Goal: Task Accomplishment & Management: Manage account settings

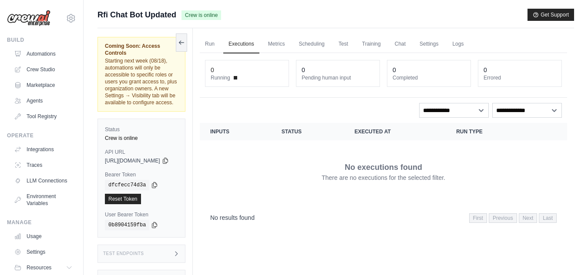
click at [301, 246] on div "Run Executions Metrics Scheduling Test Training Chat Settings Logs 0 Running 0 …" at bounding box center [383, 165] width 381 height 275
click at [50, 51] on link "Automations" at bounding box center [44, 54] width 66 height 14
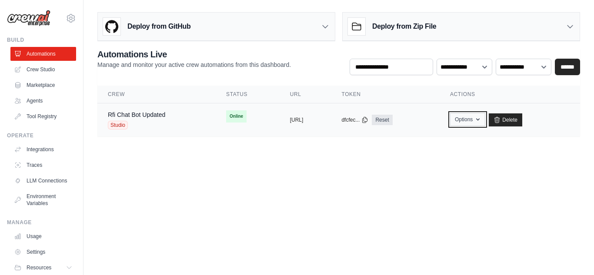
click at [483, 118] on button "Options" at bounding box center [467, 119] width 35 height 13
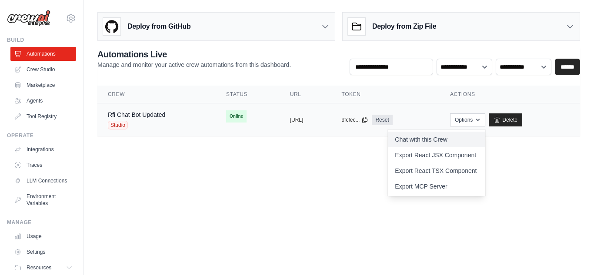
click at [453, 137] on link "Chat with this Crew" at bounding box center [436, 140] width 97 height 16
click at [147, 110] on td "Rfi Chat Bot Updated Studio" at bounding box center [156, 121] width 118 height 34
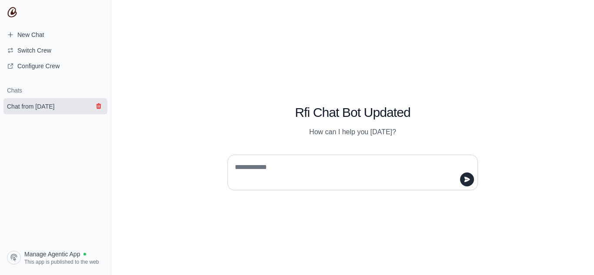
click at [97, 109] on icon "submit" at bounding box center [98, 106] width 7 height 7
type textarea "***"
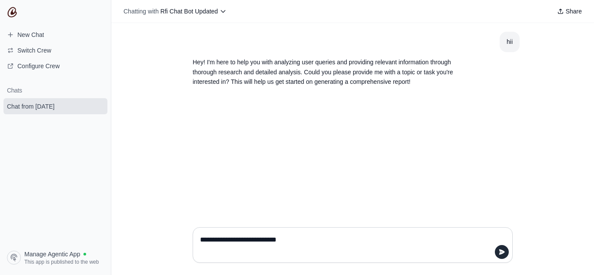
type textarea "**********"
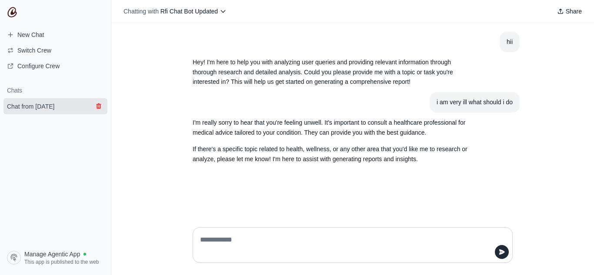
click at [97, 108] on icon "submit" at bounding box center [98, 107] width 5 height 6
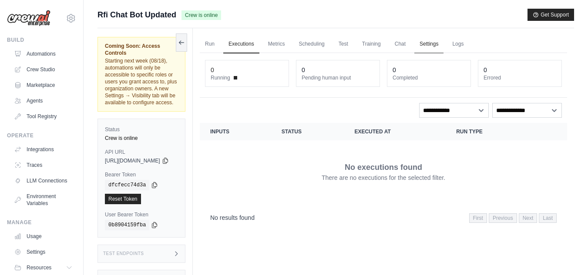
click at [443, 40] on link "Settings" at bounding box center [428, 44] width 29 height 18
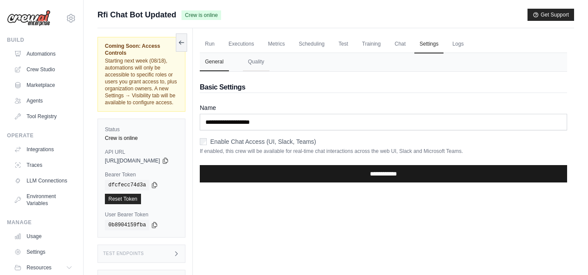
click at [353, 171] on input "**********" at bounding box center [383, 173] width 367 height 17
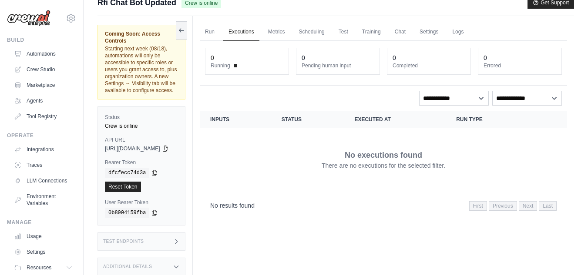
scroll to position [42, 0]
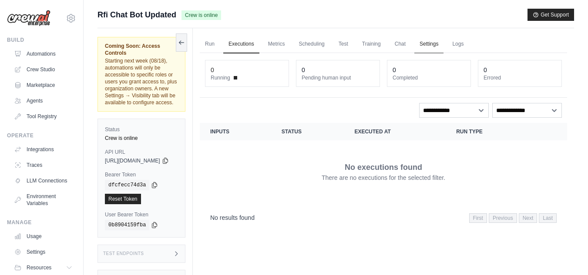
click at [443, 52] on link "Settings" at bounding box center [428, 44] width 29 height 18
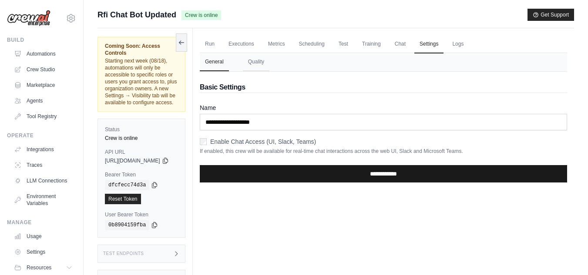
click at [375, 173] on input "**********" at bounding box center [383, 173] width 367 height 17
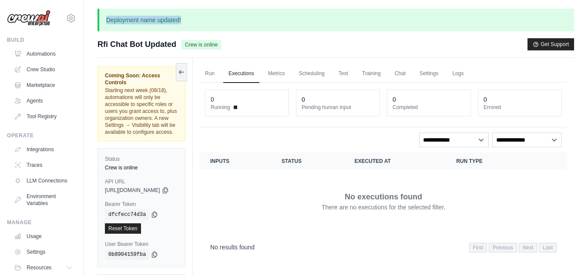
drag, startPoint x: 104, startPoint y: 20, endPoint x: 190, endPoint y: 16, distance: 85.8
click at [190, 16] on p "Deployment name updated!" at bounding box center [335, 20] width 476 height 23
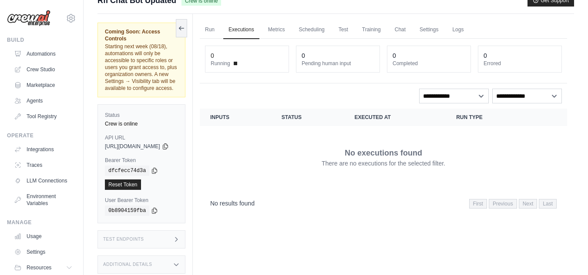
scroll to position [67, 0]
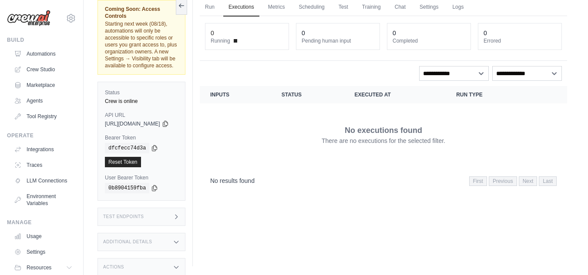
click at [169, 258] on div "Actions" at bounding box center [141, 267] width 88 height 18
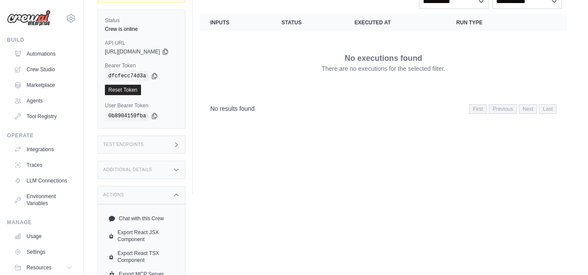
scroll to position [152, 0]
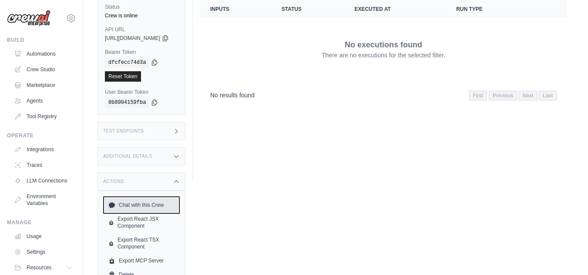
click at [158, 198] on link "Chat with this Crew" at bounding box center [141, 205] width 73 height 14
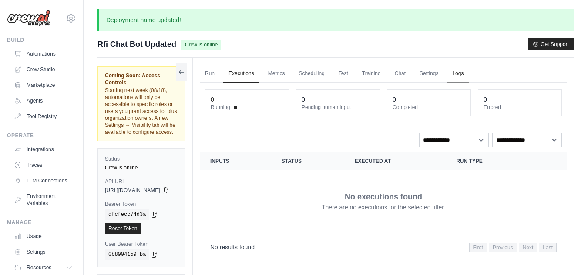
click at [469, 72] on link "Logs" at bounding box center [458, 74] width 22 height 18
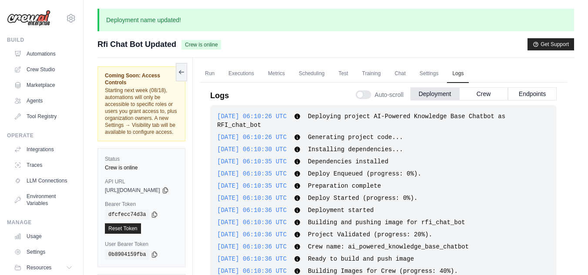
click at [261, 116] on span "2025-08-13 06:10:26 UTC" at bounding box center [252, 116] width 70 height 7
click at [529, 97] on button "Endpoints" at bounding box center [532, 93] width 49 height 13
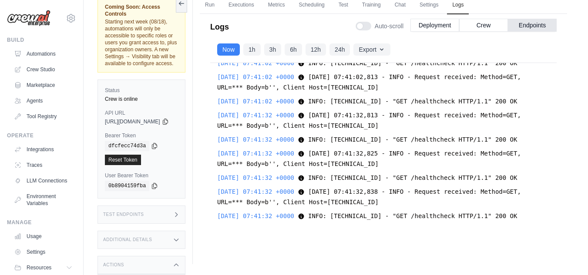
scroll to position [152, 0]
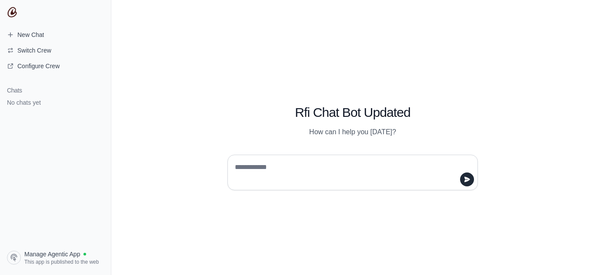
click at [258, 184] on textarea at bounding box center [350, 173] width 234 height 24
type textarea "**"
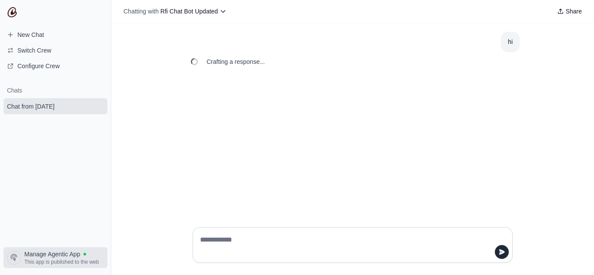
click at [64, 262] on span "This app is published to the web" at bounding box center [61, 262] width 74 height 7
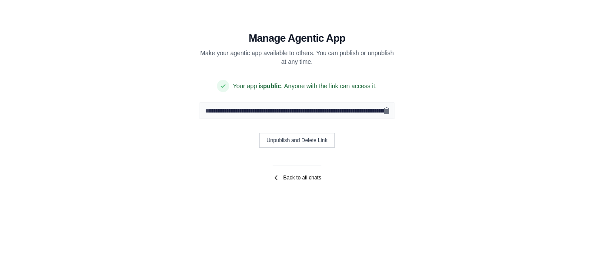
click at [294, 176] on link "Back to all chats" at bounding box center [297, 177] width 48 height 7
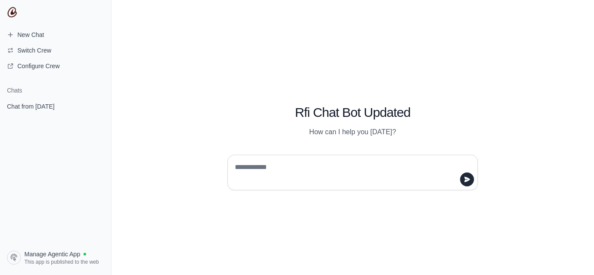
click at [270, 177] on textarea at bounding box center [350, 173] width 234 height 24
click at [50, 101] on link "Chat from [DATE]" at bounding box center [55, 106] width 104 height 16
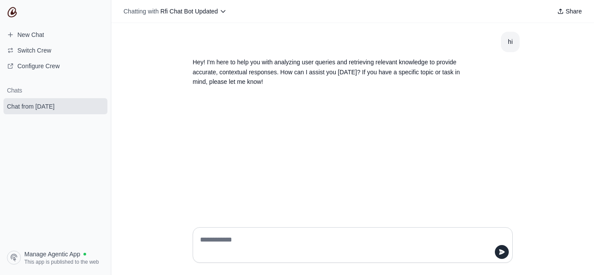
click at [261, 230] on div at bounding box center [353, 246] width 320 height 36
click at [250, 239] on textarea "*" at bounding box center [350, 245] width 304 height 24
type textarea "**********"
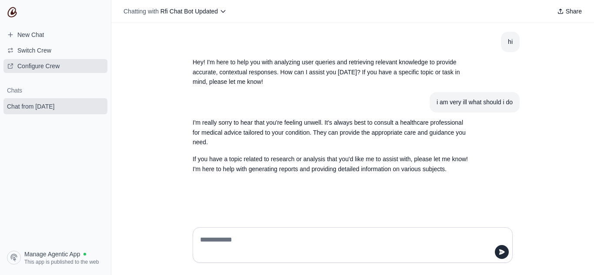
click at [39, 68] on span "Configure Crew" at bounding box center [38, 66] width 42 height 9
click at [232, 245] on textarea at bounding box center [350, 245] width 304 height 24
type textarea "**********"
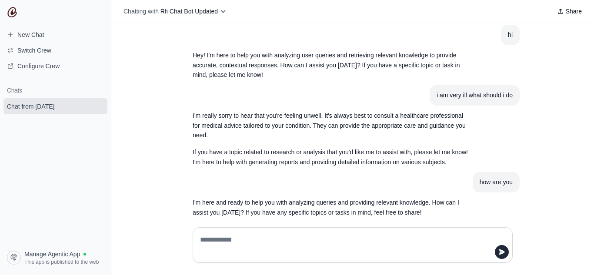
scroll to position [18, 0]
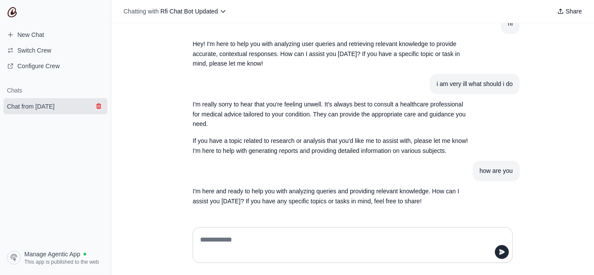
click at [95, 105] on icon "submit" at bounding box center [98, 106] width 7 height 7
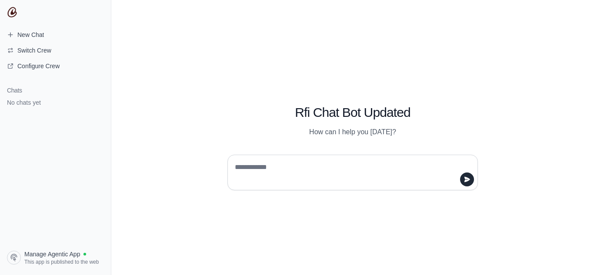
click at [286, 171] on textarea at bounding box center [350, 173] width 234 height 24
type textarea "*****"
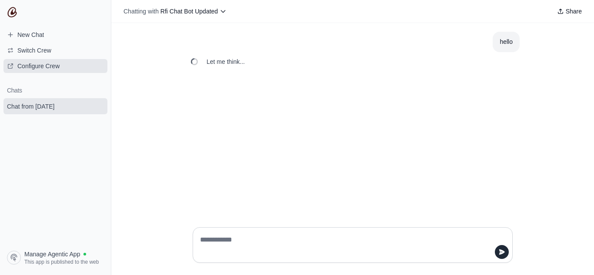
click at [37, 65] on span "Configure Crew" at bounding box center [38, 66] width 42 height 9
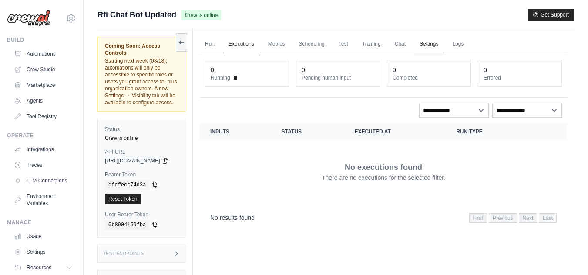
click at [434, 42] on link "Settings" at bounding box center [428, 44] width 29 height 18
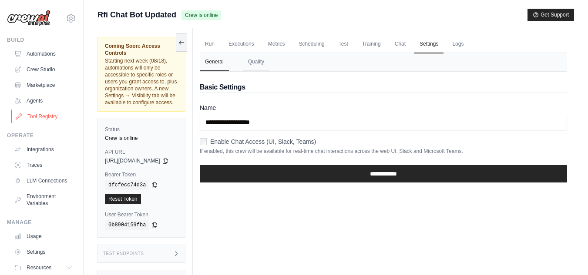
click at [47, 121] on link "Tool Registry" at bounding box center [44, 117] width 66 height 14
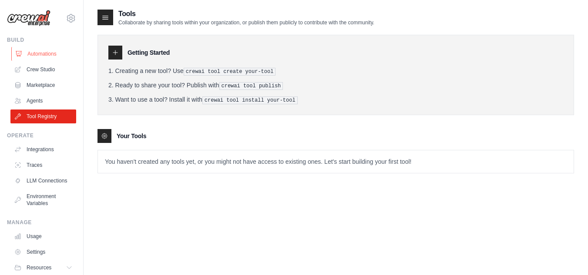
click at [46, 60] on link "Automations" at bounding box center [44, 54] width 66 height 14
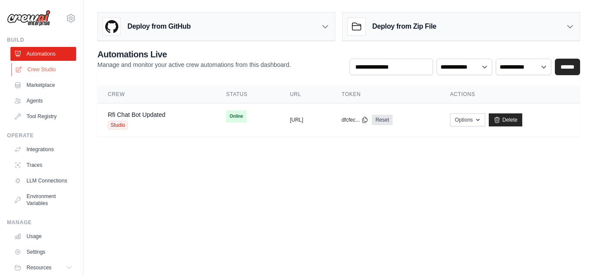
click at [44, 68] on link "Crew Studio" at bounding box center [44, 70] width 66 height 14
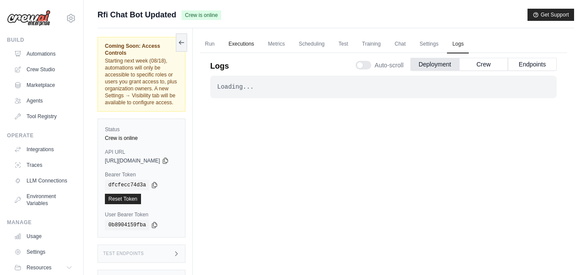
click at [257, 47] on link "Executions" at bounding box center [241, 44] width 36 height 18
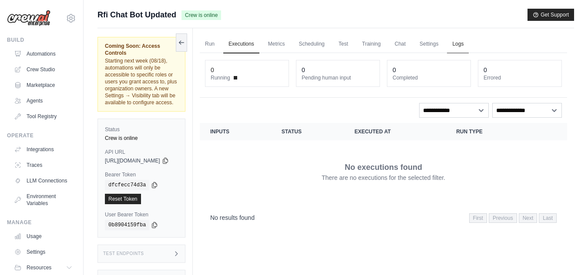
click at [466, 48] on link "Logs" at bounding box center [458, 44] width 22 height 18
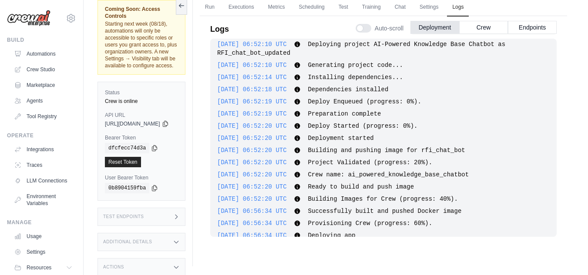
scroll to position [231, 0]
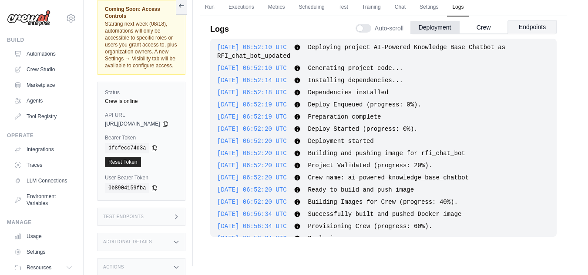
click at [538, 24] on button "Endpoints" at bounding box center [532, 26] width 49 height 13
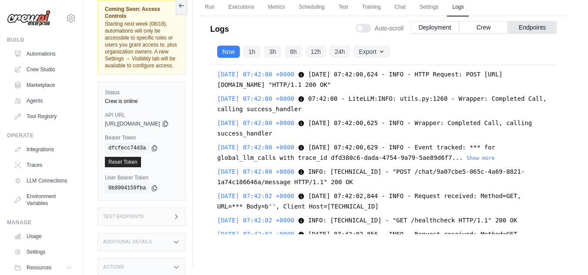
scroll to position [11726, 0]
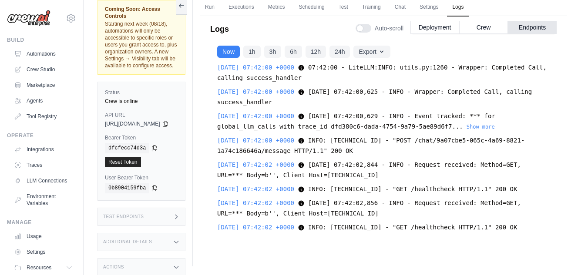
click at [468, 156] on div "2025-08-13 07:42:00 +0000 INFO: 10.0.132.200:37488 - "POST /chat/9a07cbe5-065c-…" at bounding box center [383, 145] width 332 height 21
click at [470, 130] on button "Show more" at bounding box center [480, 126] width 28 height 7
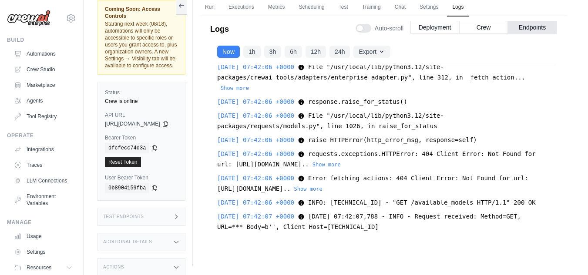
scroll to position [12046, 0]
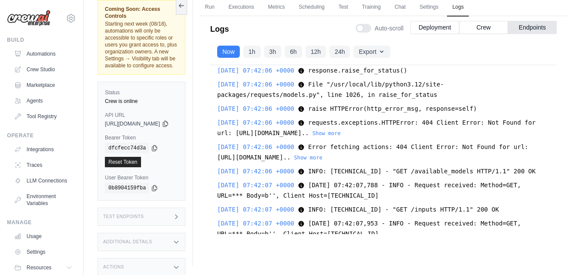
click at [455, 174] on div "2025-08-13 07:05:23 +0000 for match in re.finditer('{0}\s*'.format(re.escape(se…" at bounding box center [383, 149] width 346 height 169
click at [322, 161] on button "Show more" at bounding box center [308, 157] width 28 height 7
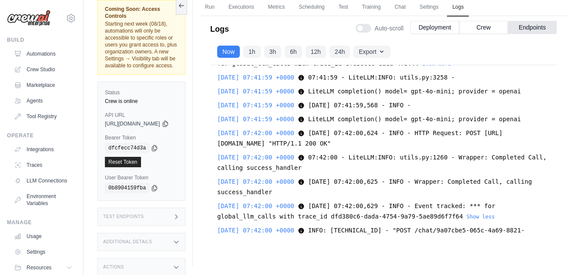
scroll to position [11701, 0]
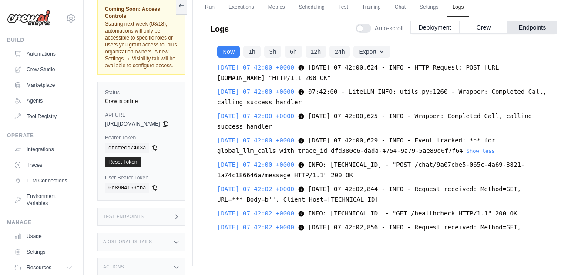
click at [232, 83] on div "2025-08-13 07:42:00 +0000 2025-08-13 07:42:00,624 - INFO - HTTP Request: POST h…" at bounding box center [383, 72] width 332 height 21
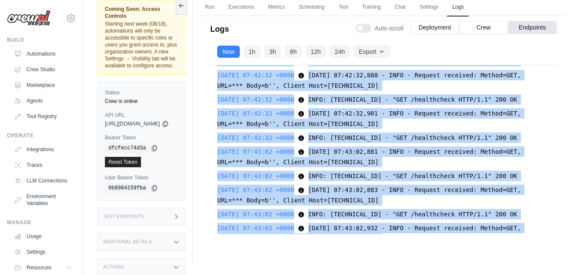
scroll to position [12337, 0]
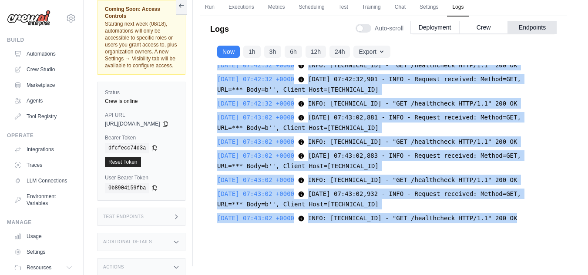
drag, startPoint x: 231, startPoint y: 89, endPoint x: 541, endPoint y: 244, distance: 346.9
click at [541, 244] on div "Logs Auto-scroll Deployment Crew Endpoints 2025-08-13 06:10:26 UTC Deploying pr…" at bounding box center [383, 128] width 367 height 234
copy div "2025-08-13 07:42:00 +0000 2025-08-13 07:42:00,624 - INFO - HTTP Request: POST h…"
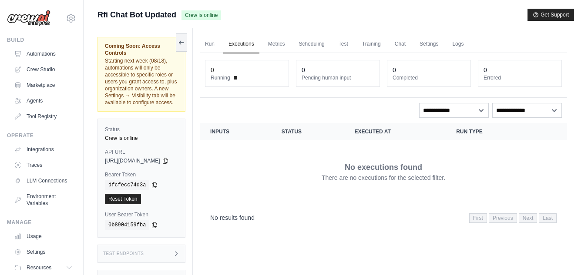
scroll to position [37, 0]
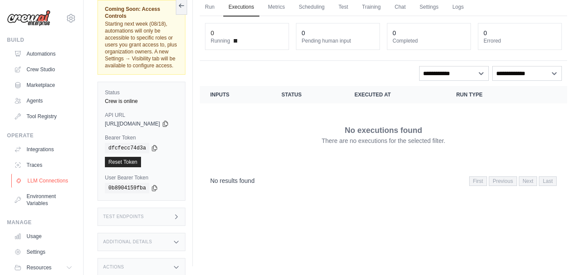
click at [36, 186] on link "LLM Connections" at bounding box center [44, 181] width 66 height 14
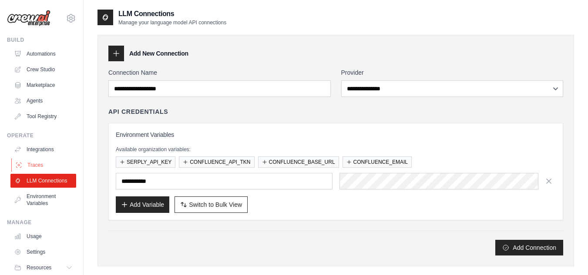
click at [34, 168] on link "Traces" at bounding box center [44, 165] width 66 height 14
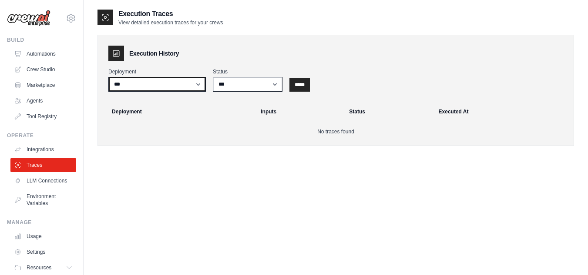
click at [157, 87] on select "**********" at bounding box center [156, 84] width 97 height 15
select select "******"
click at [108, 77] on select "**********" at bounding box center [156, 84] width 97 height 15
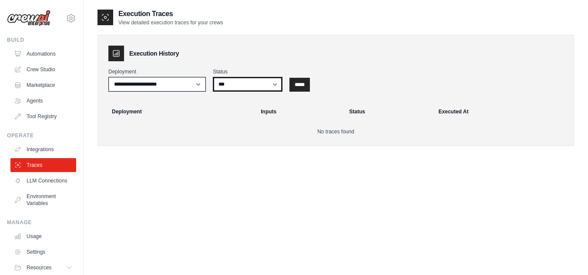
click at [258, 84] on select "*** ********* ******* *****" at bounding box center [248, 84] width 70 height 15
click at [304, 84] on input "*****" at bounding box center [299, 85] width 20 height 14
click at [306, 83] on input "*****" at bounding box center [299, 85] width 20 height 14
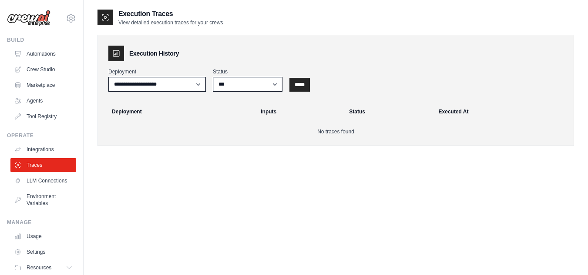
scroll to position [35, 0]
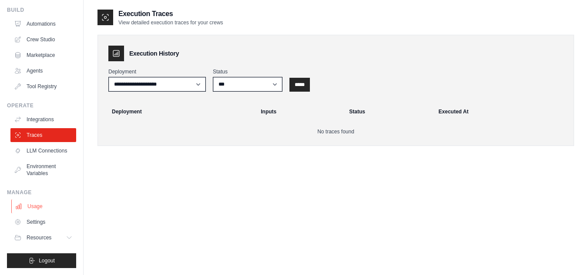
click at [30, 214] on link "Usage" at bounding box center [44, 207] width 66 height 14
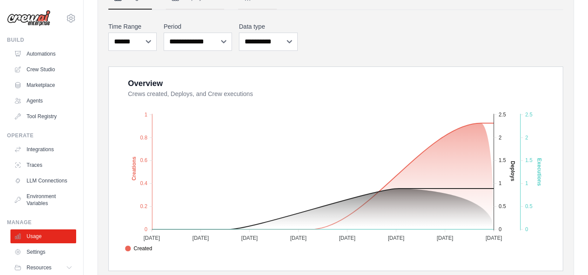
scroll to position [101, 0]
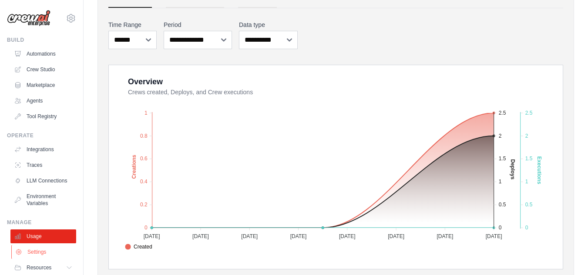
click at [48, 259] on link "Settings" at bounding box center [44, 252] width 66 height 14
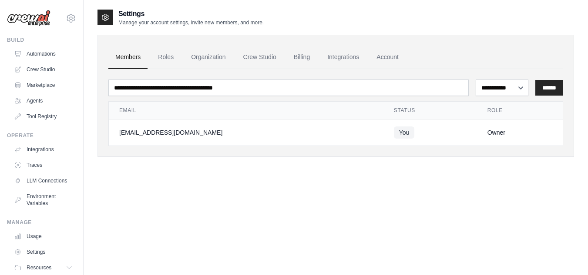
scroll to position [7, 0]
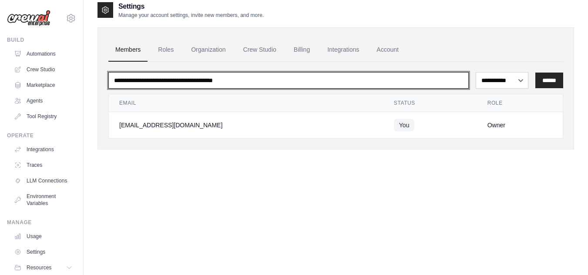
click at [302, 80] on input "email" at bounding box center [288, 80] width 360 height 17
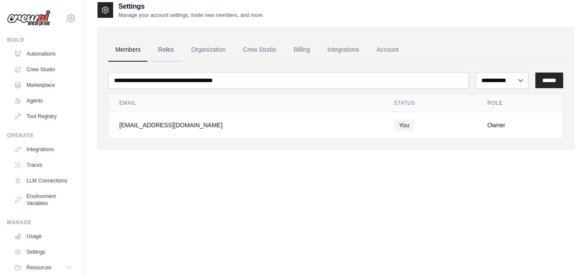
click at [172, 52] on link "Roles" at bounding box center [166, 49] width 30 height 23
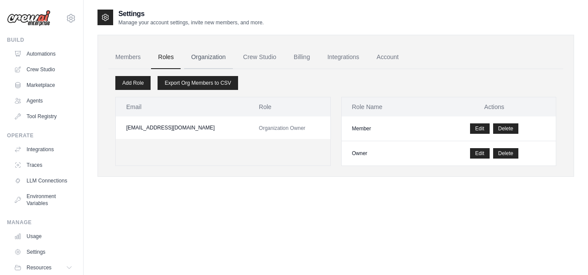
click at [201, 56] on link "Organization" at bounding box center [208, 57] width 48 height 23
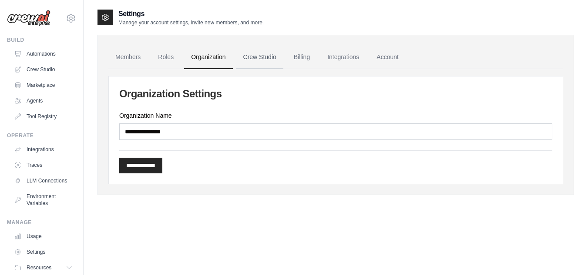
click at [250, 64] on link "Crew Studio" at bounding box center [259, 57] width 47 height 23
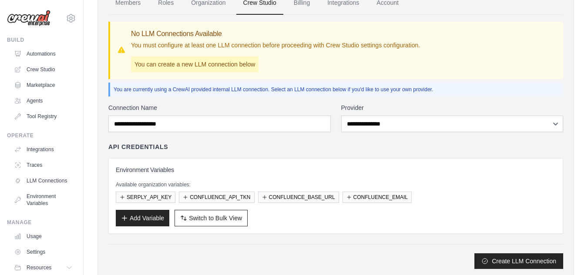
scroll to position [56, 0]
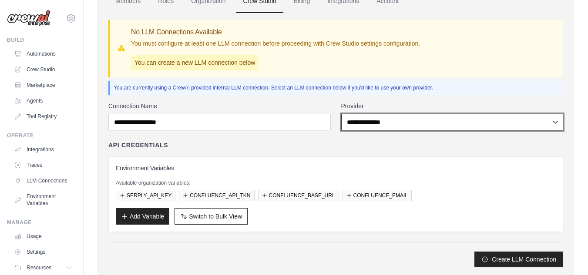
click at [390, 128] on select "**********" at bounding box center [452, 122] width 222 height 17
select select "******"
click at [341, 114] on select "**********" at bounding box center [452, 122] width 222 height 17
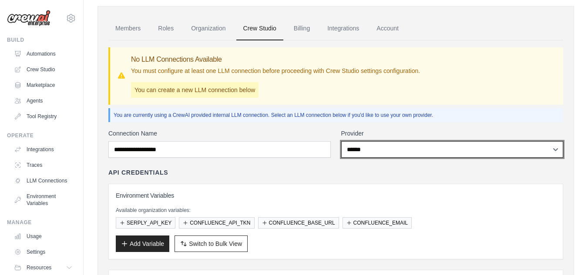
scroll to position [0, 0]
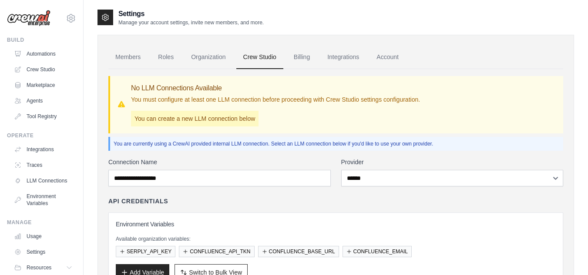
click at [208, 121] on p "You can create a new LLM connection below" at bounding box center [194, 119] width 127 height 16
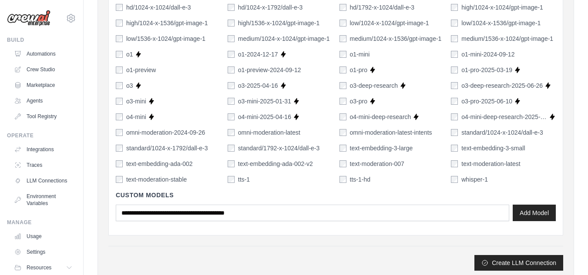
scroll to position [677, 0]
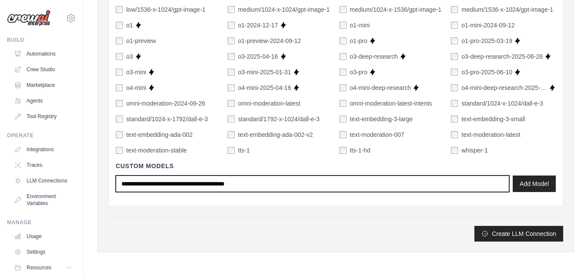
click at [298, 187] on input "text" at bounding box center [312, 184] width 393 height 17
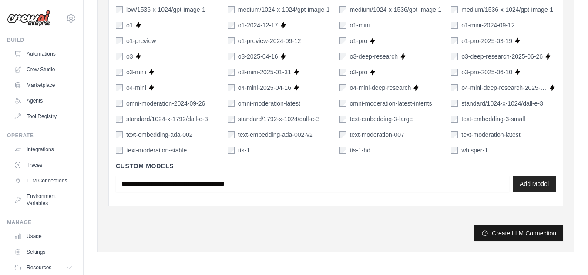
click at [503, 235] on button "Create LLM Connection" at bounding box center [518, 234] width 89 height 16
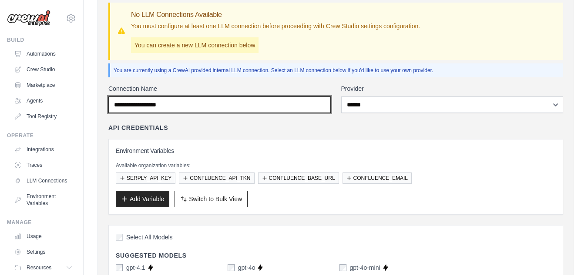
scroll to position [71, 0]
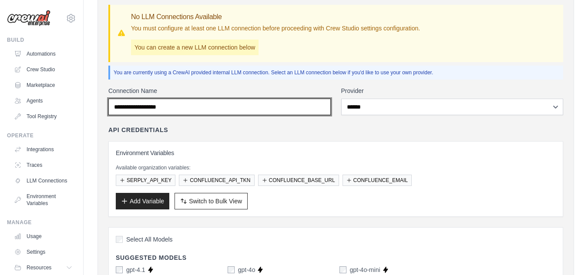
click at [195, 108] on input "Connection Name" at bounding box center [219, 107] width 222 height 17
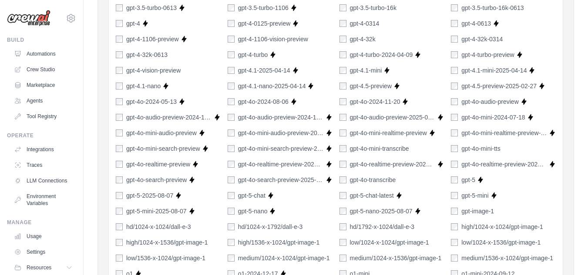
scroll to position [677, 0]
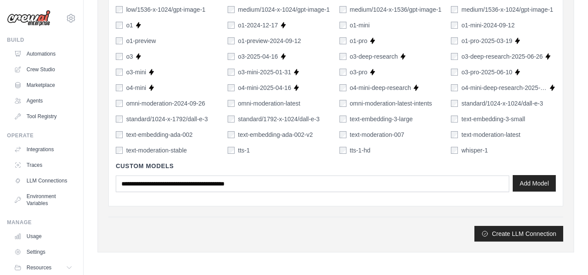
type input "****"
click at [540, 180] on button "Add Model" at bounding box center [534, 183] width 43 height 17
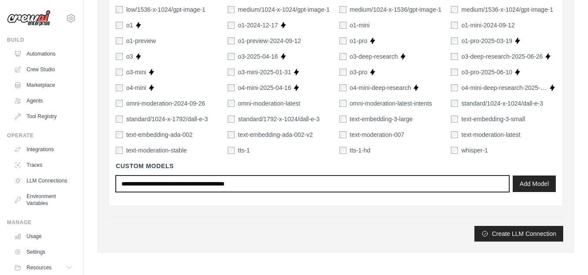
click at [226, 180] on input "text" at bounding box center [312, 184] width 393 height 17
type input "*"
type input "**********"
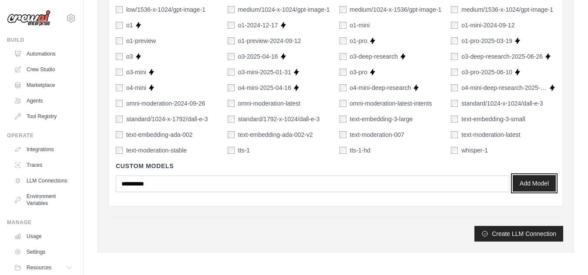
click at [551, 182] on button "Add Model" at bounding box center [534, 183] width 43 height 17
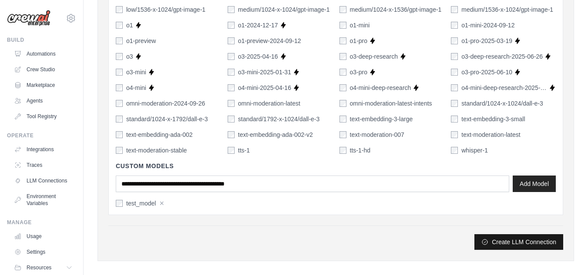
click at [498, 239] on button "Create LLM Connection" at bounding box center [518, 243] width 89 height 16
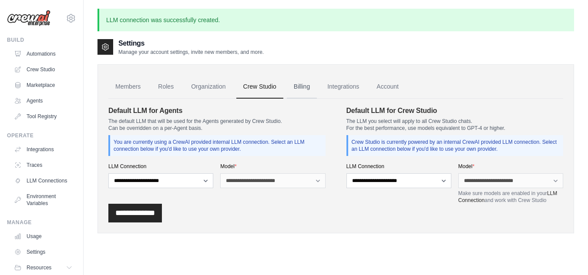
click at [300, 86] on link "Billing" at bounding box center [302, 86] width 30 height 23
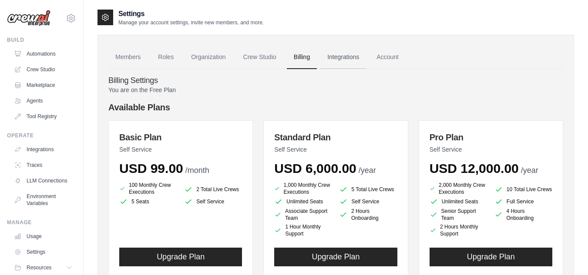
click at [344, 58] on link "Integrations" at bounding box center [343, 57] width 46 height 23
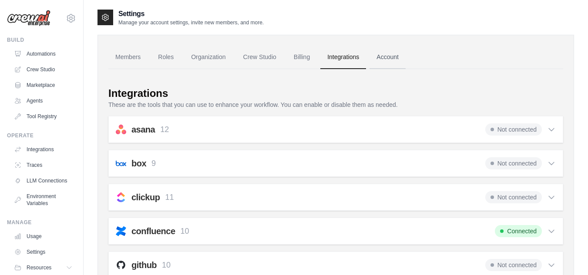
click at [385, 60] on link "Account" at bounding box center [387, 57] width 36 height 23
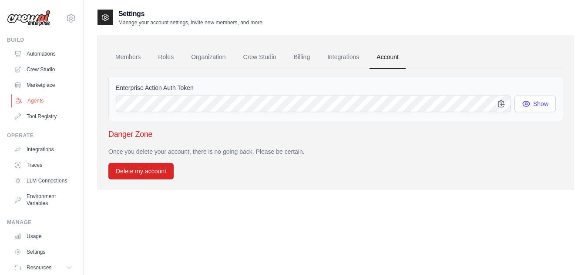
click at [45, 100] on link "Agents" at bounding box center [44, 101] width 66 height 14
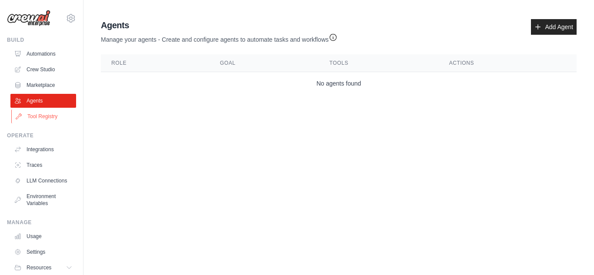
click at [46, 115] on link "Tool Registry" at bounding box center [44, 117] width 66 height 14
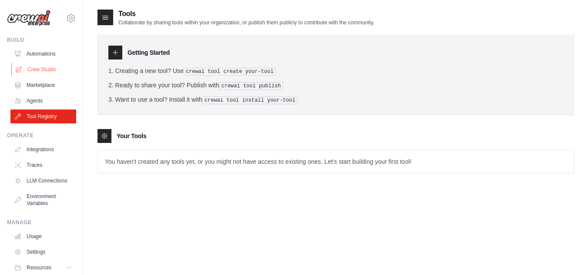
drag, startPoint x: 43, startPoint y: 61, endPoint x: 42, endPoint y: 70, distance: 9.1
click at [42, 70] on ul "Automations Crew Studio Marketplace Agents Tool Registry" at bounding box center [43, 85] width 66 height 77
click at [42, 70] on link "Crew Studio" at bounding box center [44, 70] width 66 height 14
